Goal: Go to known website: Go to known website

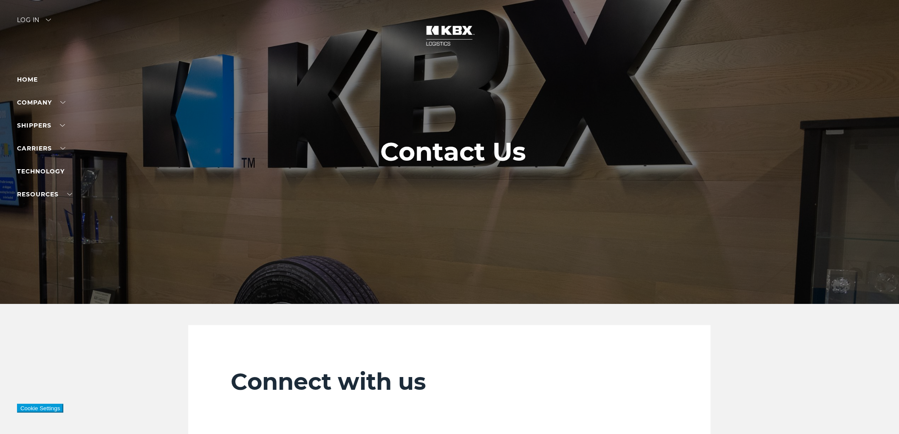
click at [42, 21] on div "Log in" at bounding box center [34, 23] width 34 height 12
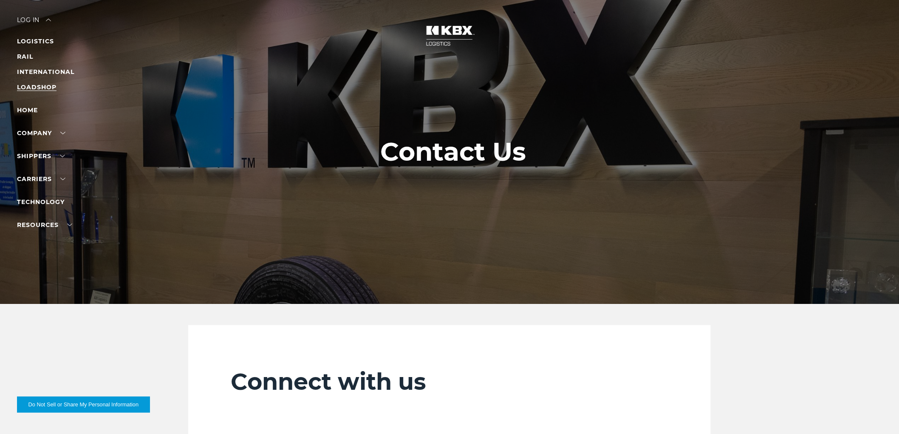
click at [48, 84] on link "LOADSHOP" at bounding box center [37, 87] width 40 height 8
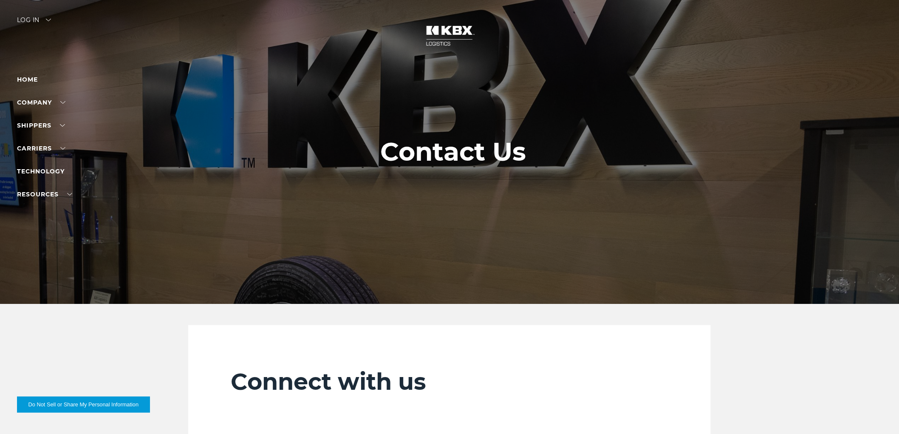
click at [39, 20] on div "Log in" at bounding box center [34, 23] width 34 height 12
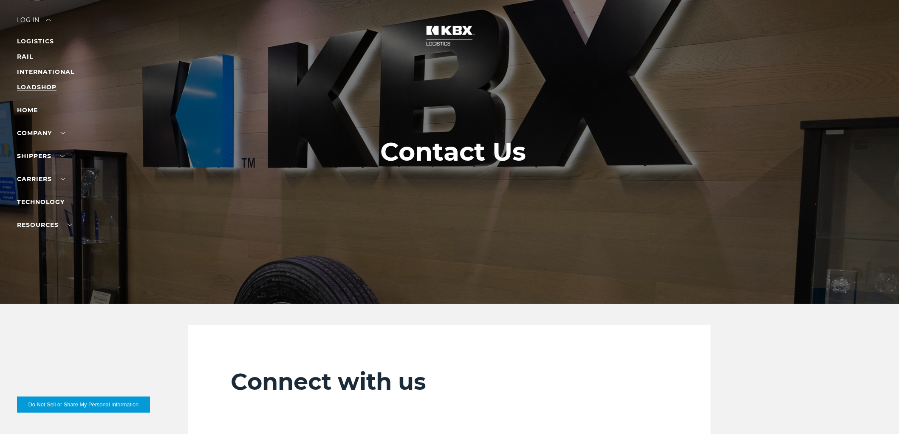
click at [39, 88] on link "LOADSHOP" at bounding box center [37, 87] width 40 height 8
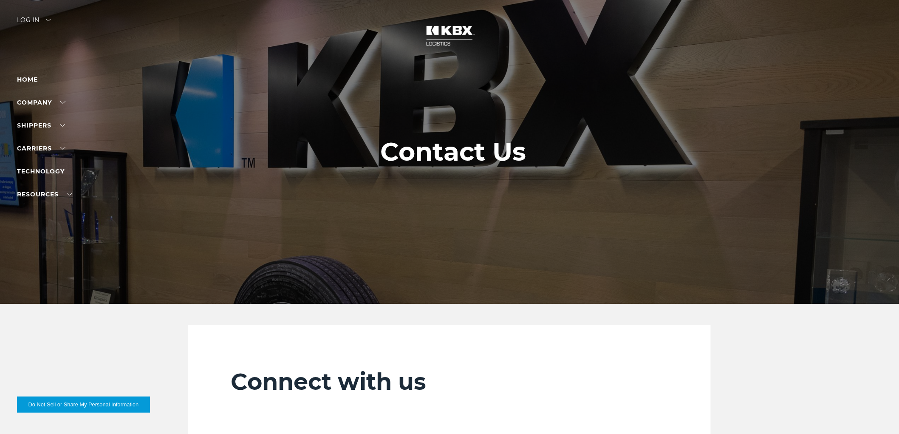
click at [15, 25] on div at bounding box center [453, 152] width 906 height 304
click at [34, 14] on div at bounding box center [453, 152] width 906 height 304
click at [49, 20] on img at bounding box center [48, 20] width 5 height 3
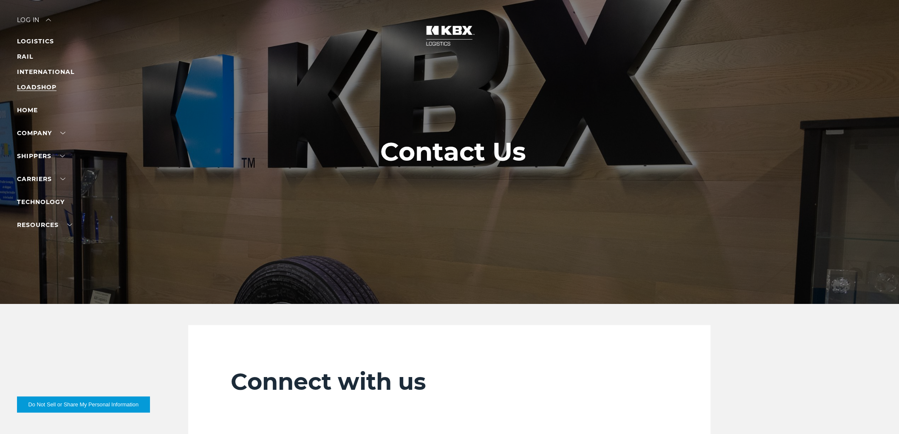
click at [45, 88] on link "LOADSHOP" at bounding box center [37, 87] width 40 height 8
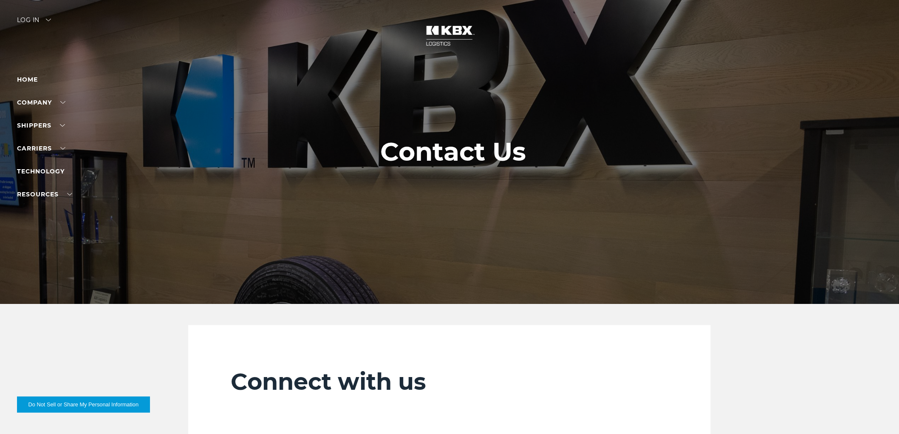
drag, startPoint x: 51, startPoint y: 28, endPoint x: 49, endPoint y: 24, distance: 4.7
click at [50, 28] on div "Log in" at bounding box center [34, 23] width 34 height 12
click at [49, 24] on div "Log in" at bounding box center [34, 23] width 34 height 12
click at [50, 26] on div "Log in" at bounding box center [34, 23] width 34 height 12
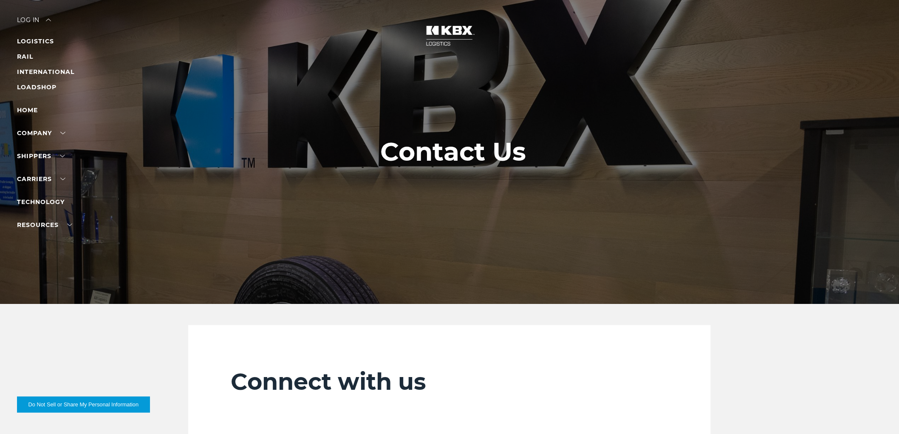
click at [58, 83] on li "LOADSHOP" at bounding box center [54, 87] width 74 height 10
click at [50, 87] on link "LOADSHOP" at bounding box center [37, 87] width 40 height 8
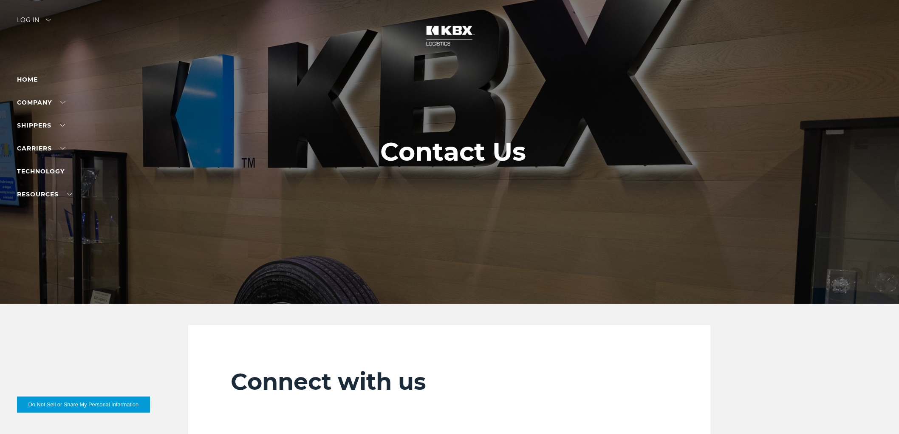
click at [48, 17] on div "Log in" at bounding box center [34, 23] width 34 height 12
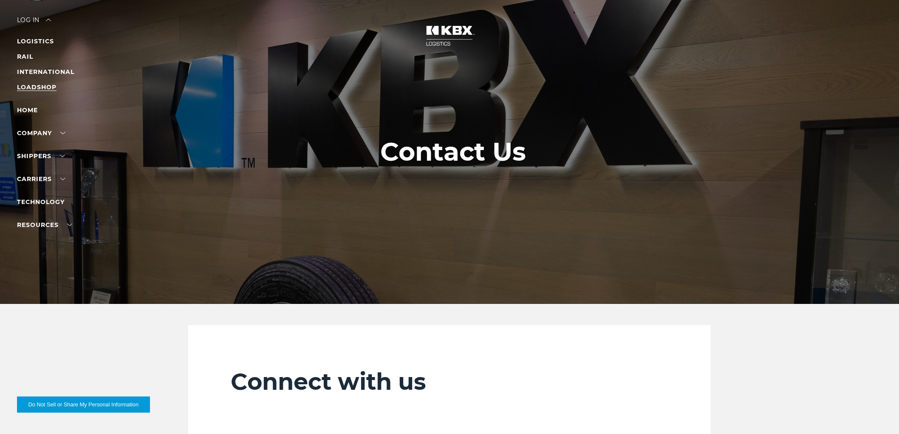
click at [40, 84] on link "LOADSHOP" at bounding box center [37, 87] width 40 height 8
